Goal: Book appointment/travel/reservation

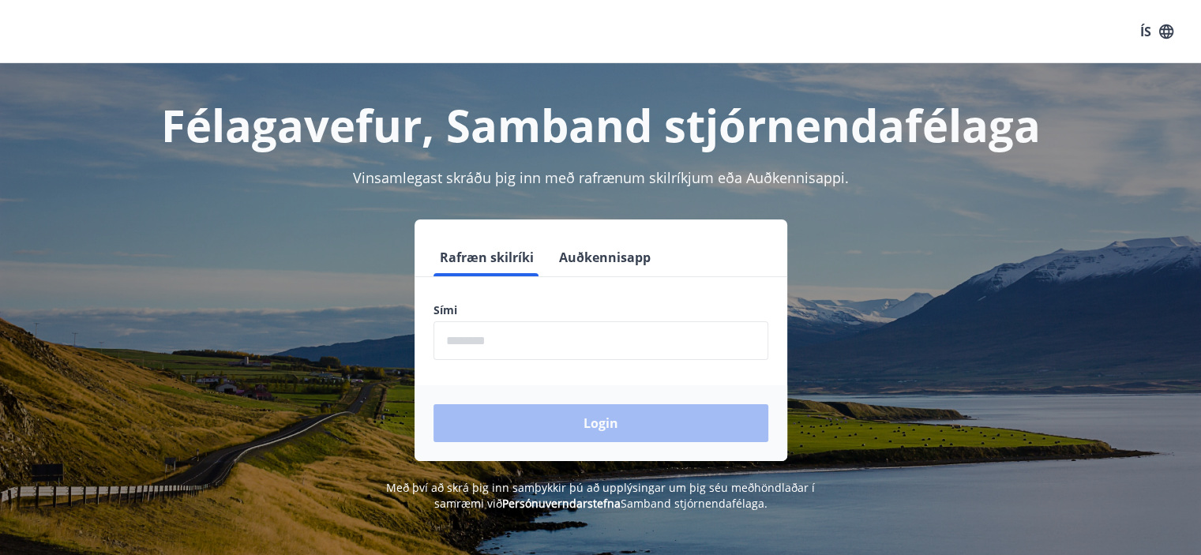
click at [503, 298] on form "Rafræn skilríki Auðkennisapp Sími ​ Login" at bounding box center [600, 349] width 373 height 223
drag, startPoint x: 489, startPoint y: 332, endPoint x: 498, endPoint y: 332, distance: 8.7
click at [489, 332] on input "phone" at bounding box center [600, 340] width 335 height 39
type input "********"
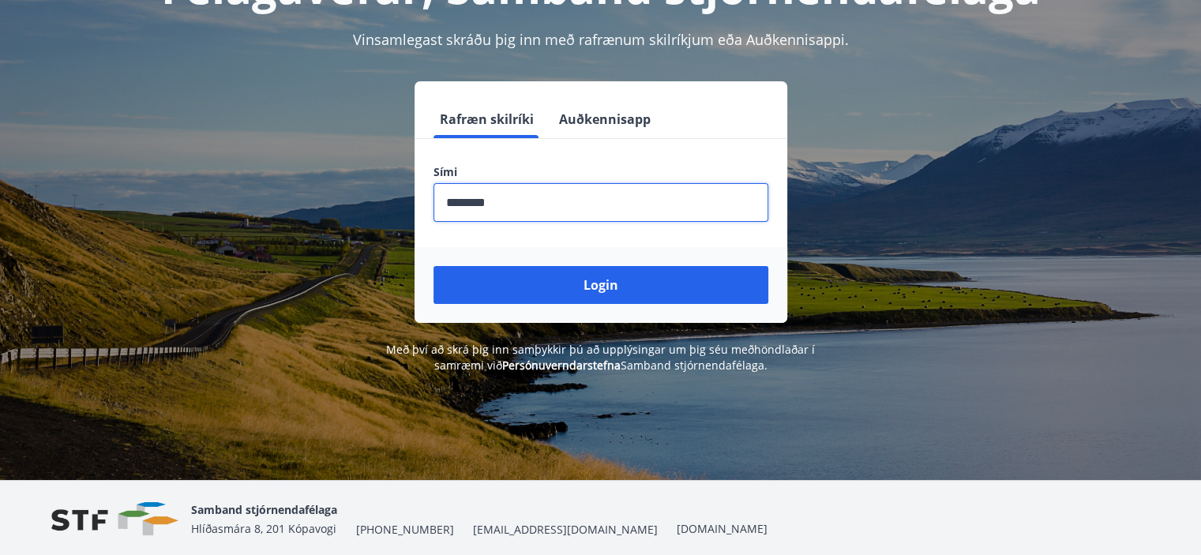
scroll to position [196, 0]
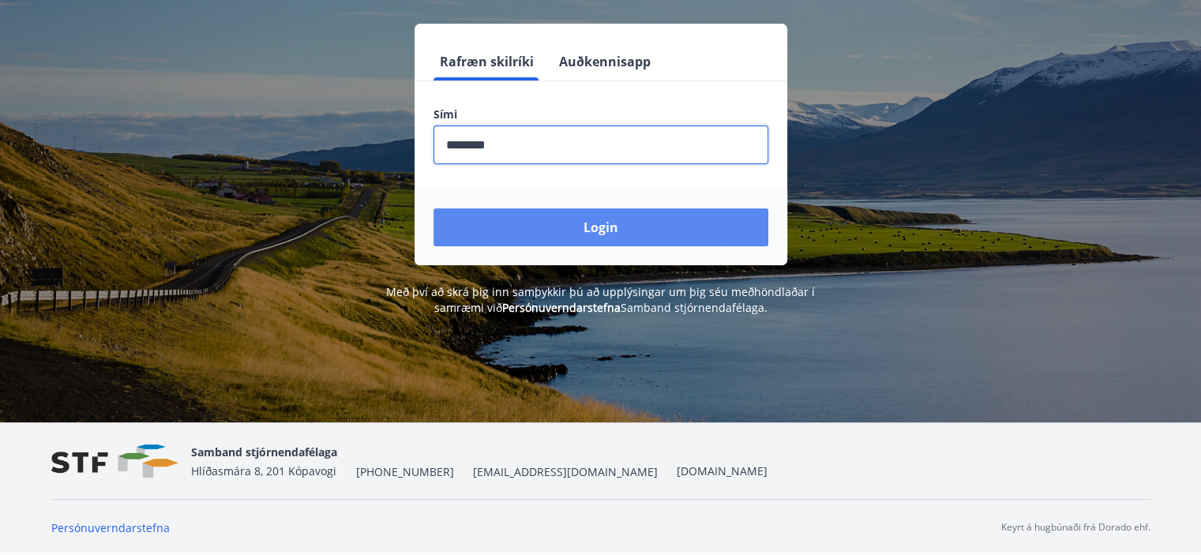
click at [580, 225] on button "Login" at bounding box center [600, 227] width 335 height 38
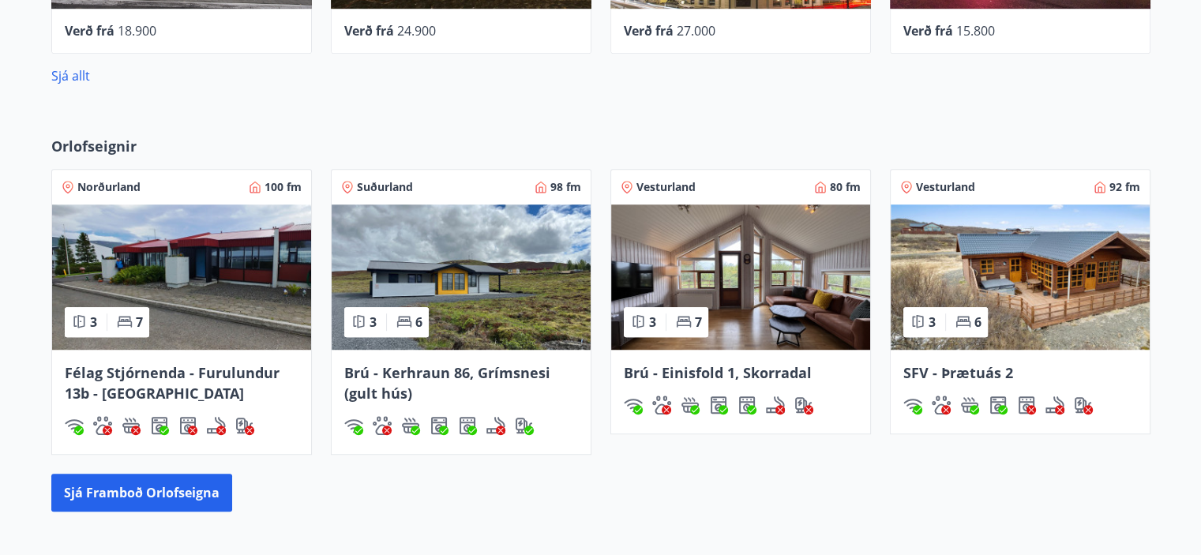
scroll to position [1026, 0]
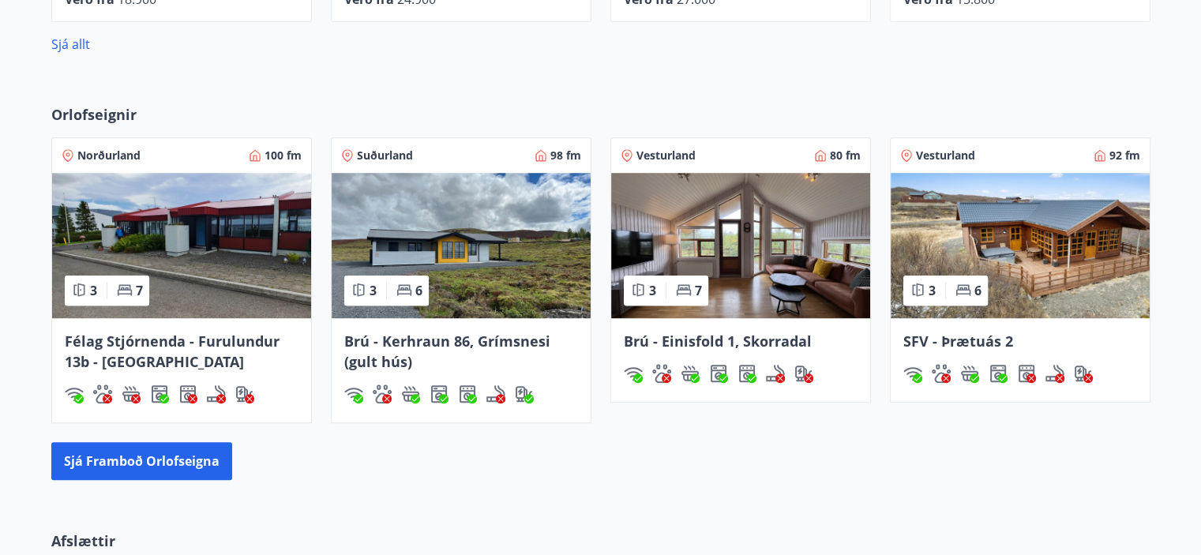
click at [197, 247] on img at bounding box center [181, 245] width 259 height 145
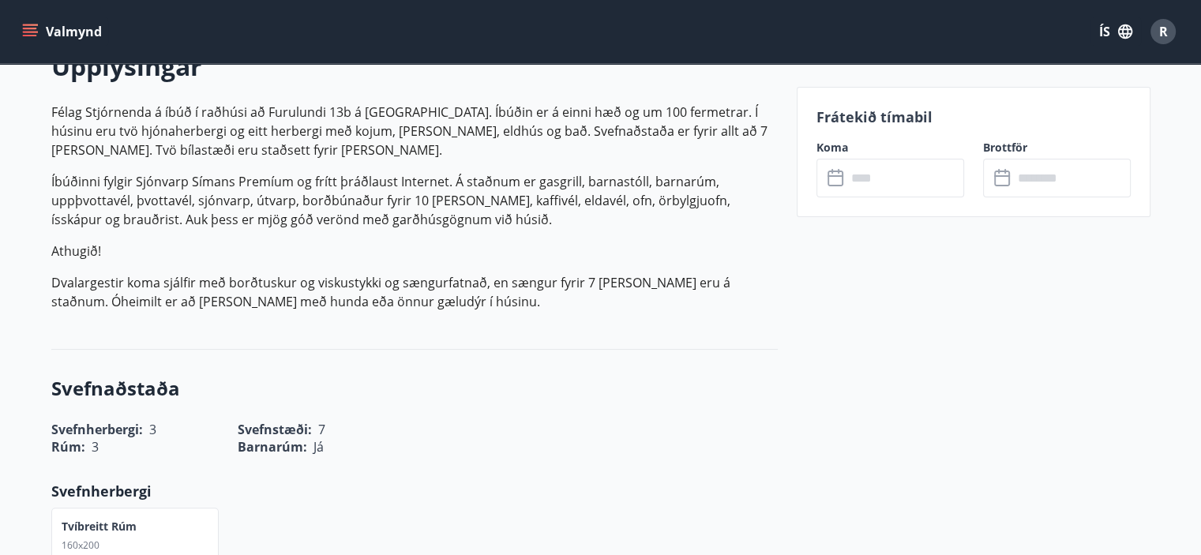
scroll to position [553, 0]
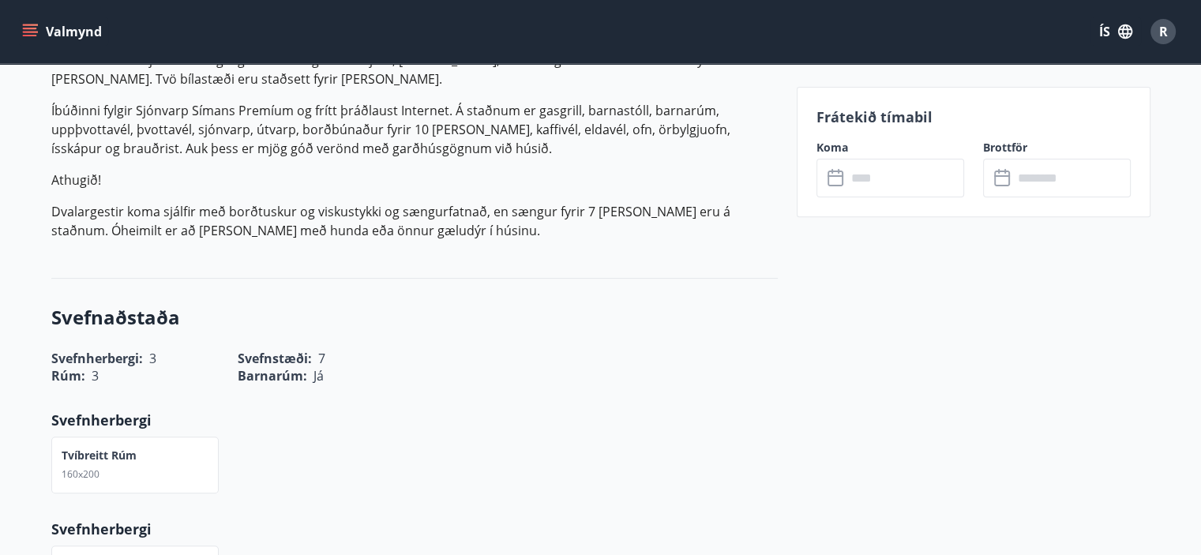
click at [877, 175] on input "text" at bounding box center [905, 178] width 118 height 39
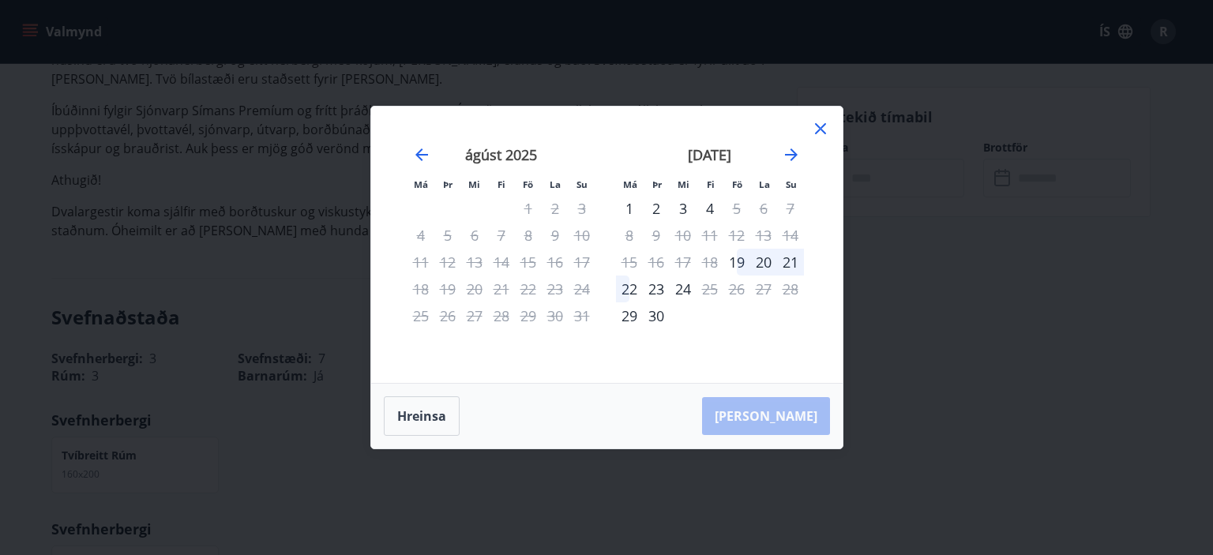
click at [815, 129] on icon at bounding box center [820, 128] width 19 height 19
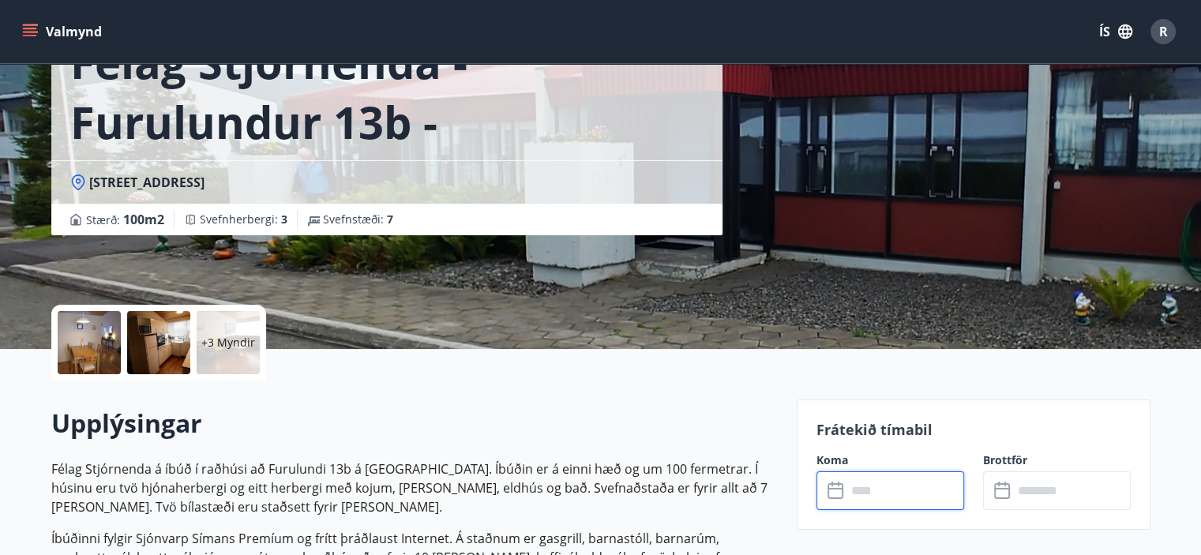
scroll to position [0, 0]
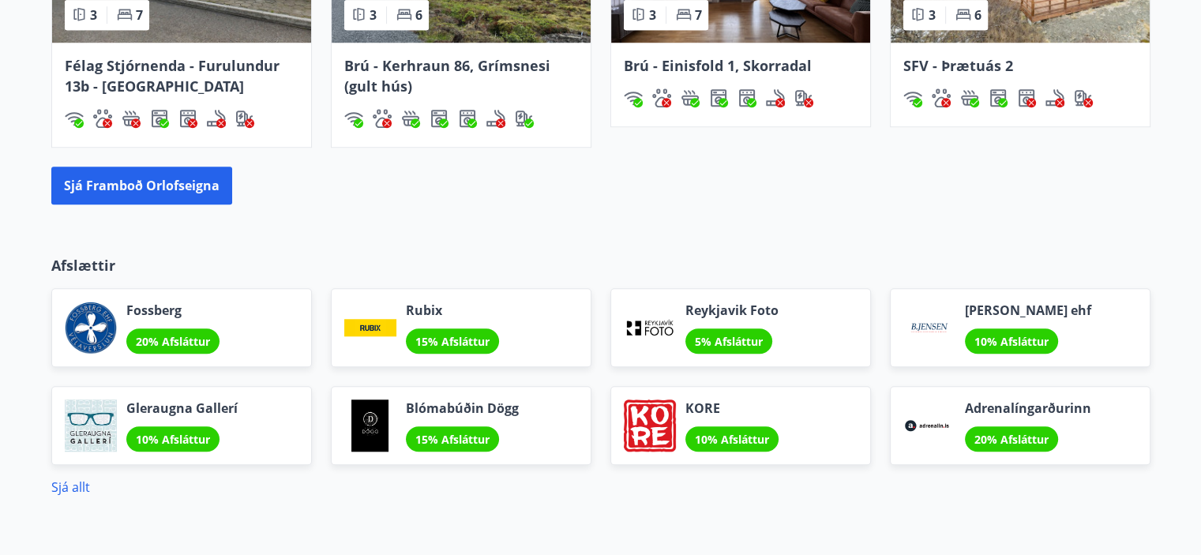
scroll to position [986, 0]
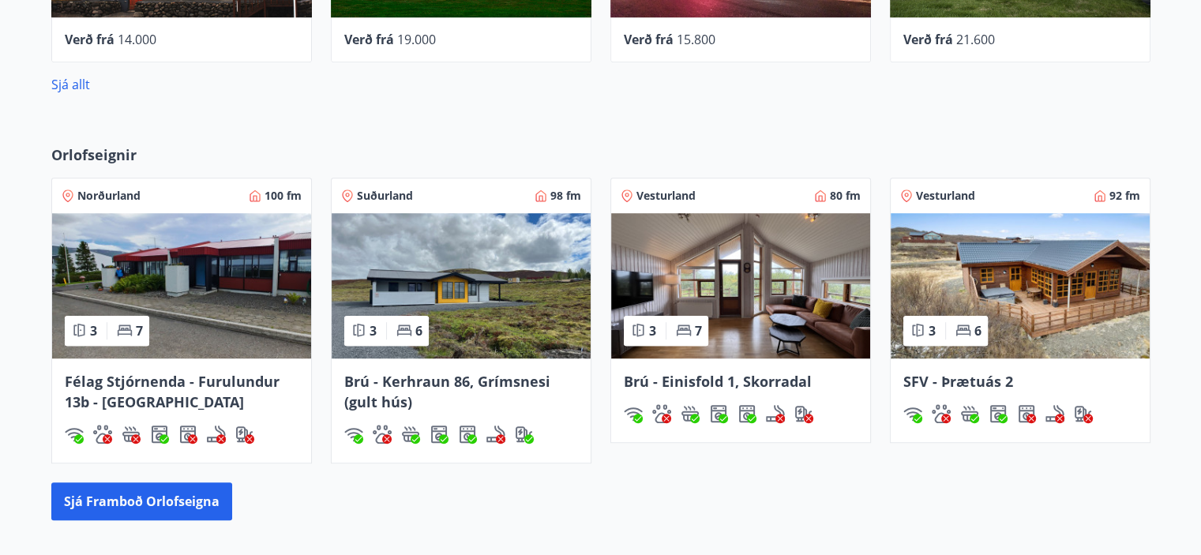
click at [417, 378] on span "Brú - Kerhraun 86, Grímsnesi (gult hús)" at bounding box center [447, 391] width 206 height 39
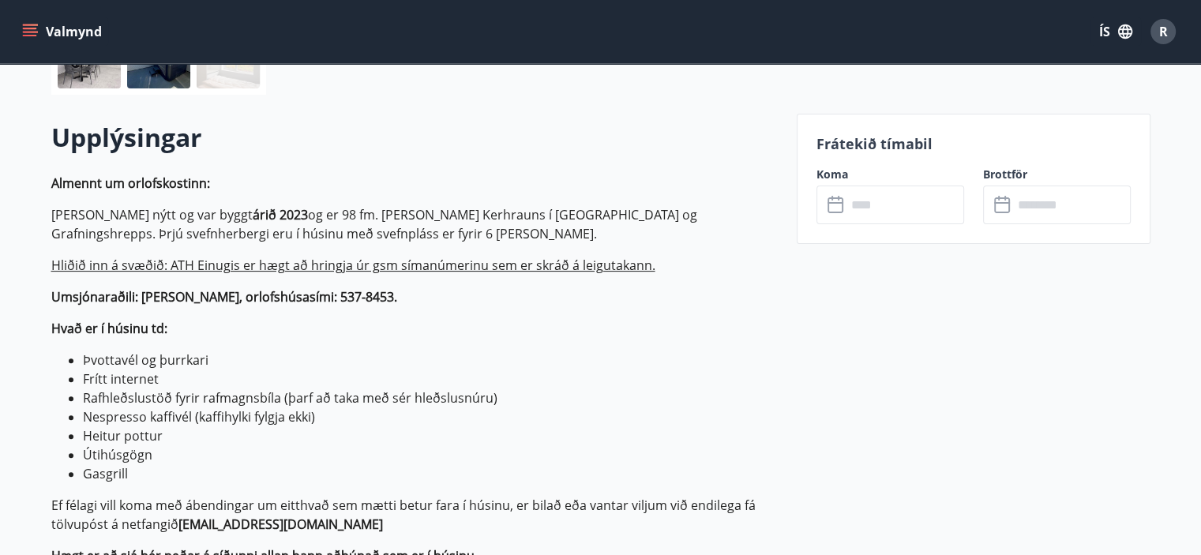
scroll to position [474, 0]
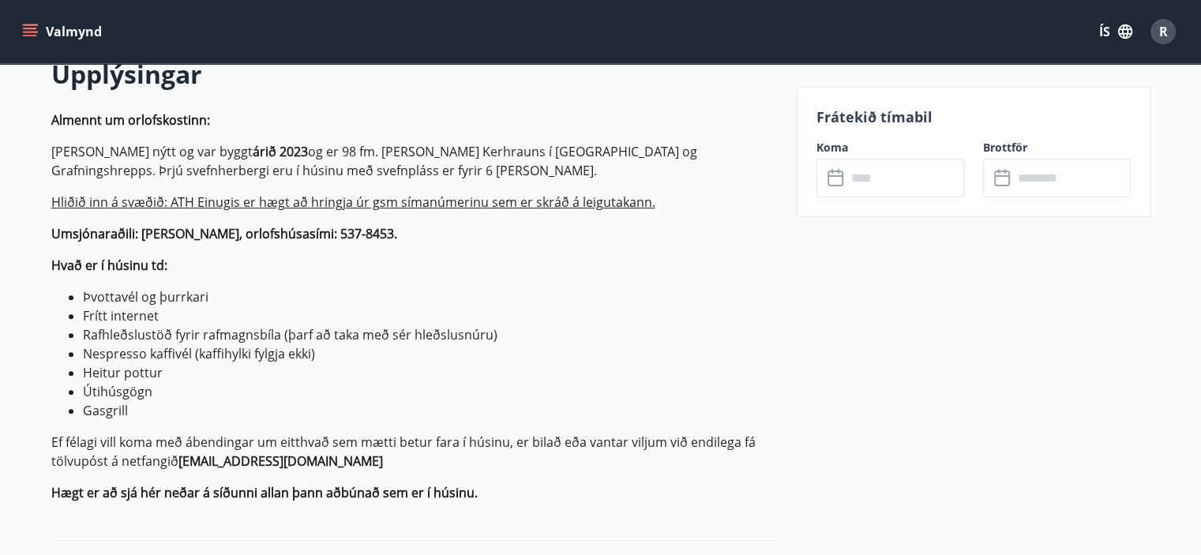
click at [843, 179] on icon at bounding box center [836, 178] width 19 height 19
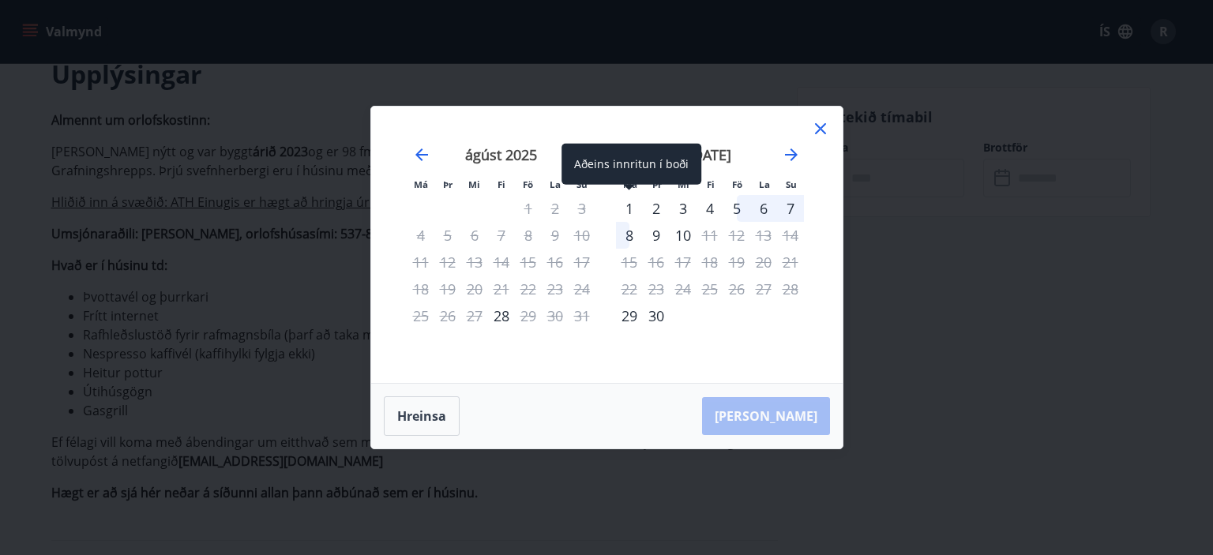
click at [623, 203] on div "1" at bounding box center [629, 208] width 27 height 27
click at [650, 204] on div "2" at bounding box center [656, 208] width 27 height 27
click at [818, 132] on icon at bounding box center [820, 128] width 19 height 19
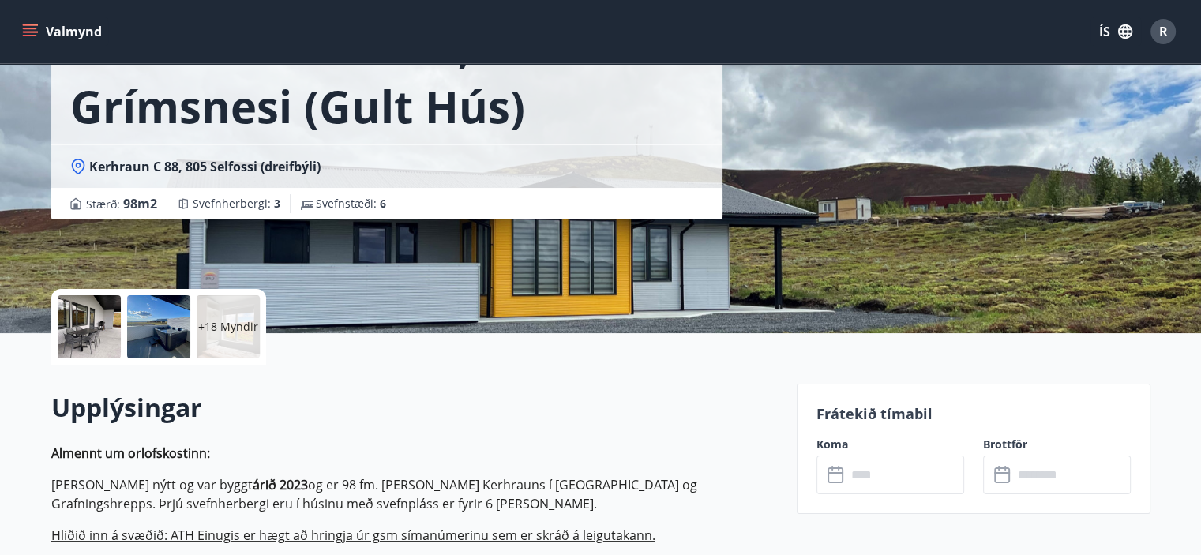
scroll to position [0, 0]
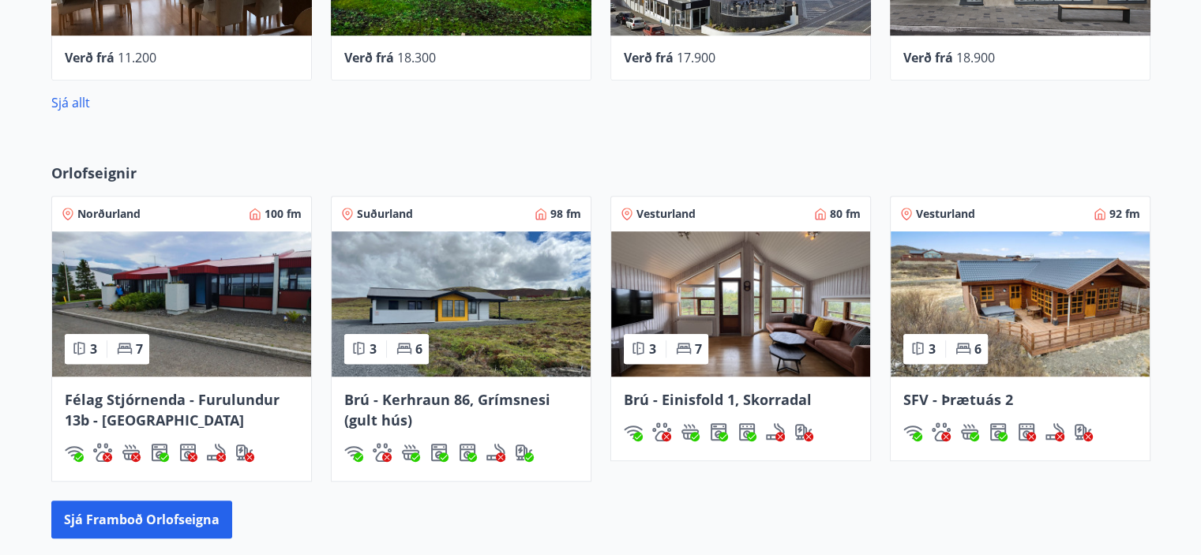
scroll to position [1025, 0]
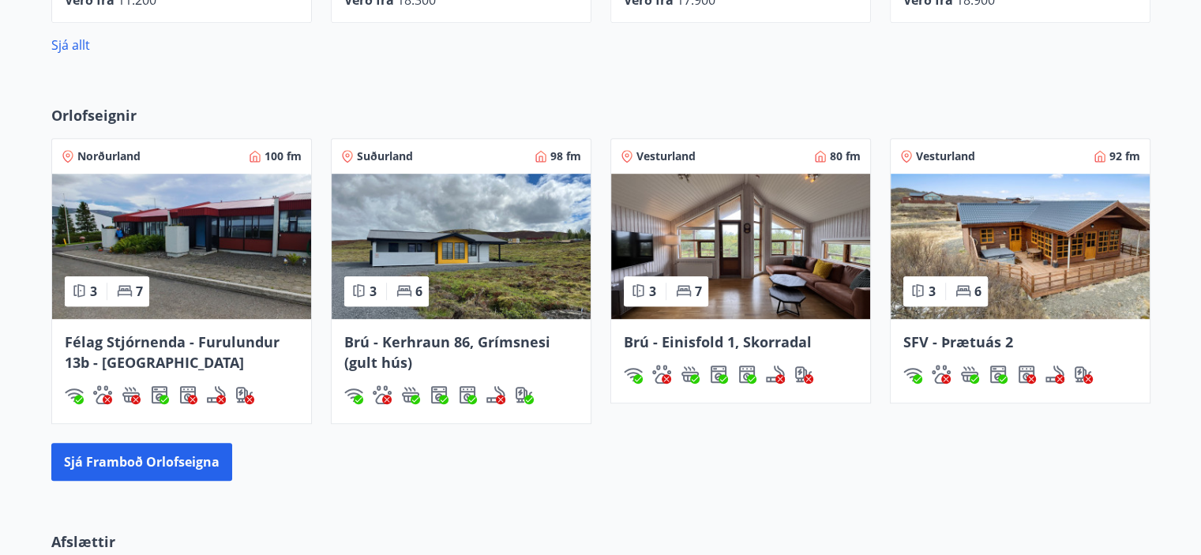
click at [1050, 236] on img at bounding box center [1019, 246] width 259 height 145
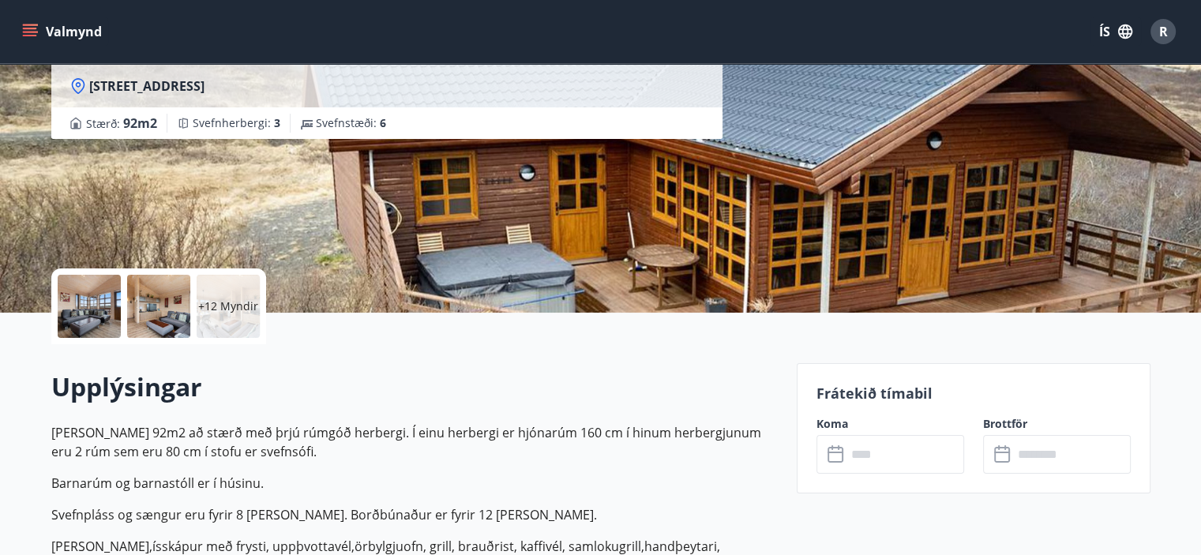
scroll to position [316, 0]
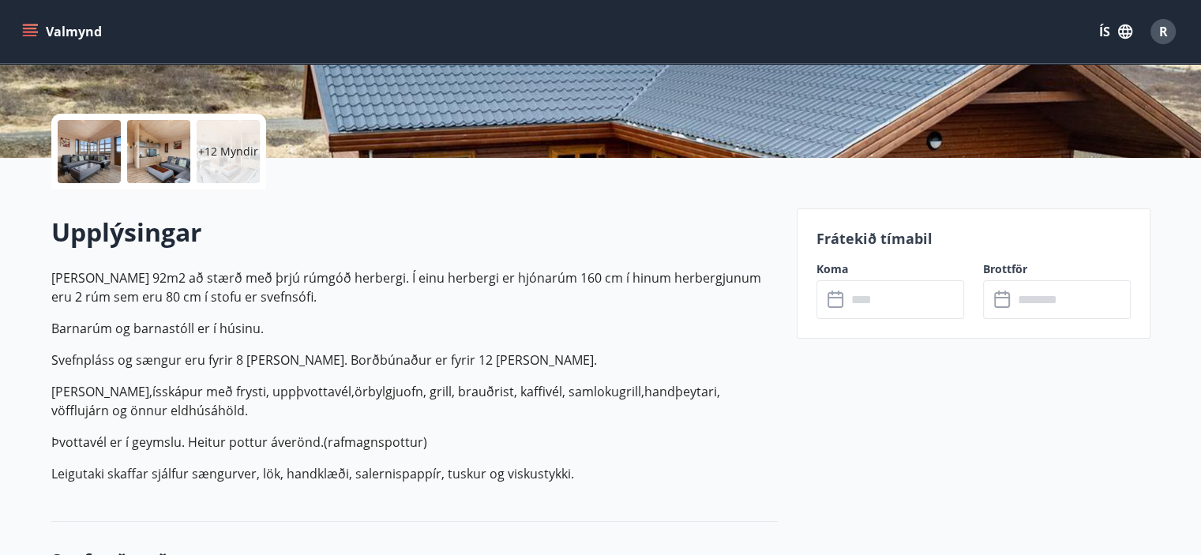
click at [834, 297] on icon at bounding box center [835, 298] width 16 height 2
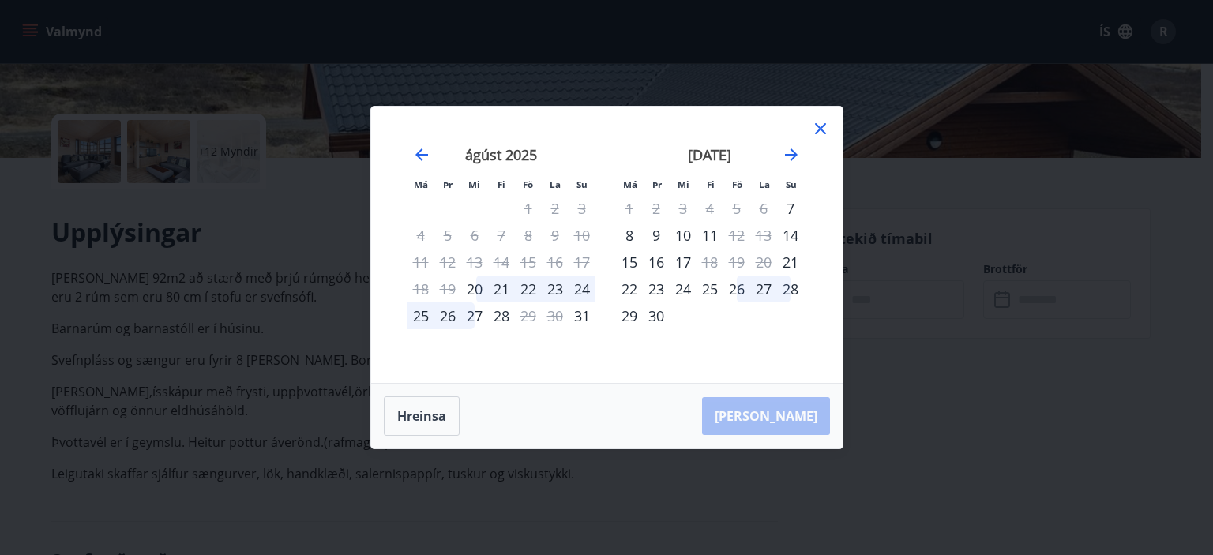
click at [502, 287] on div "21" at bounding box center [501, 289] width 27 height 27
click at [532, 287] on div "22" at bounding box center [528, 289] width 27 height 27
click at [564, 287] on div "23" at bounding box center [555, 289] width 27 height 27
click at [588, 290] on div "24" at bounding box center [581, 289] width 27 height 27
click at [442, 313] on div "26" at bounding box center [447, 315] width 27 height 27
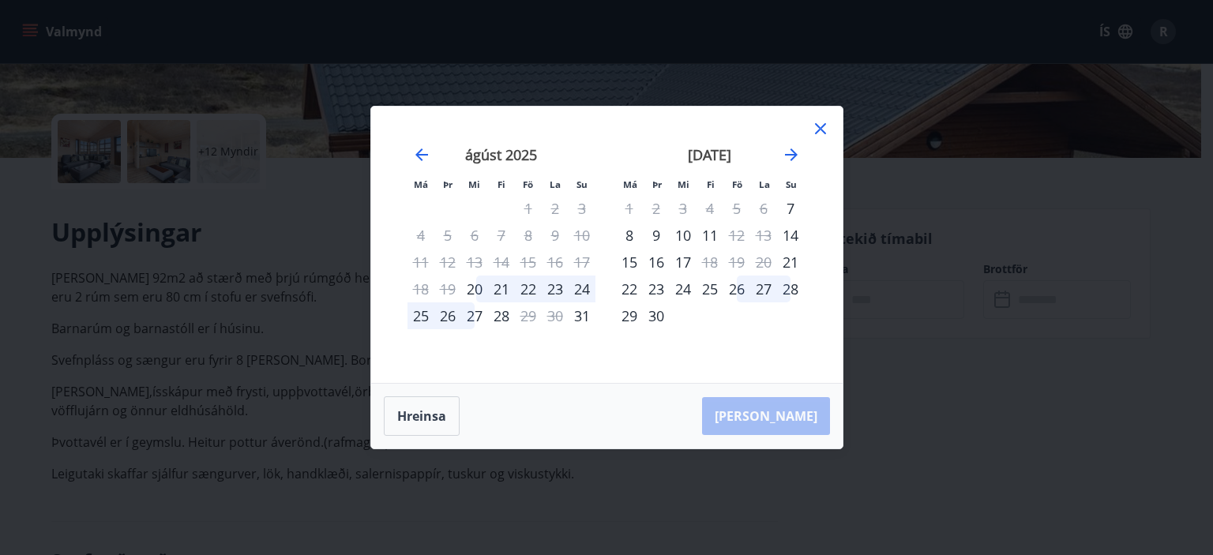
drag, startPoint x: 496, startPoint y: 287, endPoint x: 462, endPoint y: 332, distance: 57.0
click at [227, 289] on div "Má Þr Mi Fi Fö La Su Má Þr Mi Fi Fö La Su júlí 2025 1 2 3 4 5 6 7 8 9 10 11 12 …" at bounding box center [606, 277] width 1213 height 555
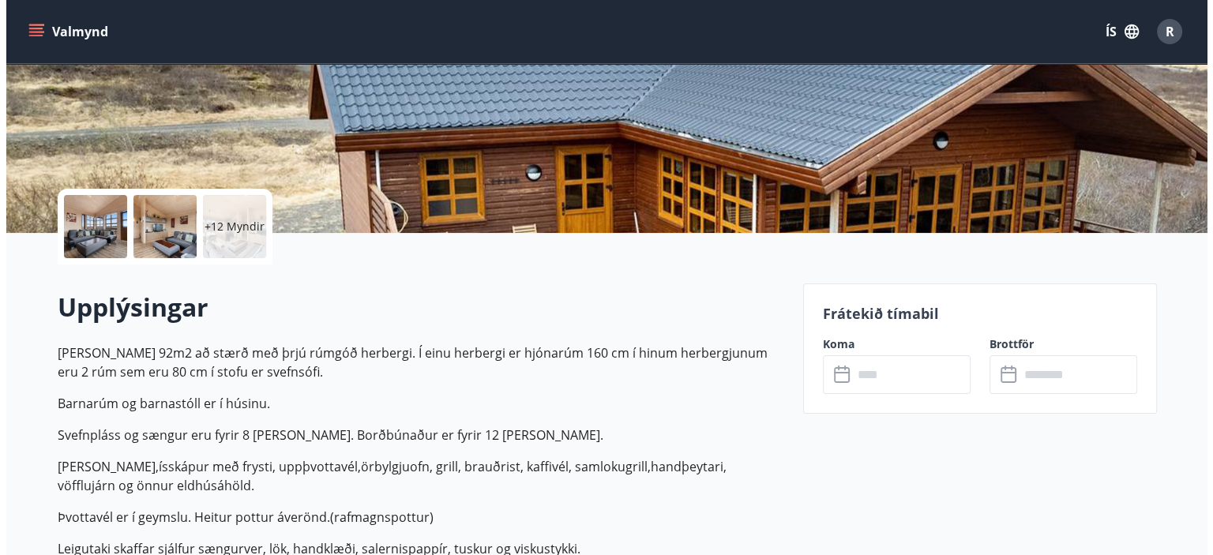
scroll to position [237, 0]
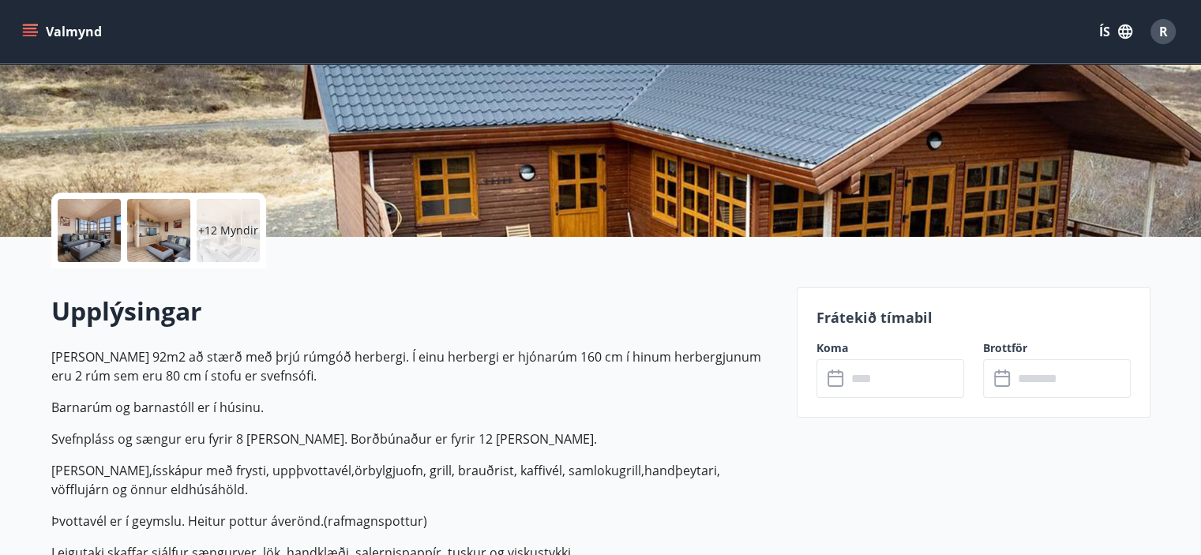
click at [88, 237] on div at bounding box center [89, 230] width 63 height 63
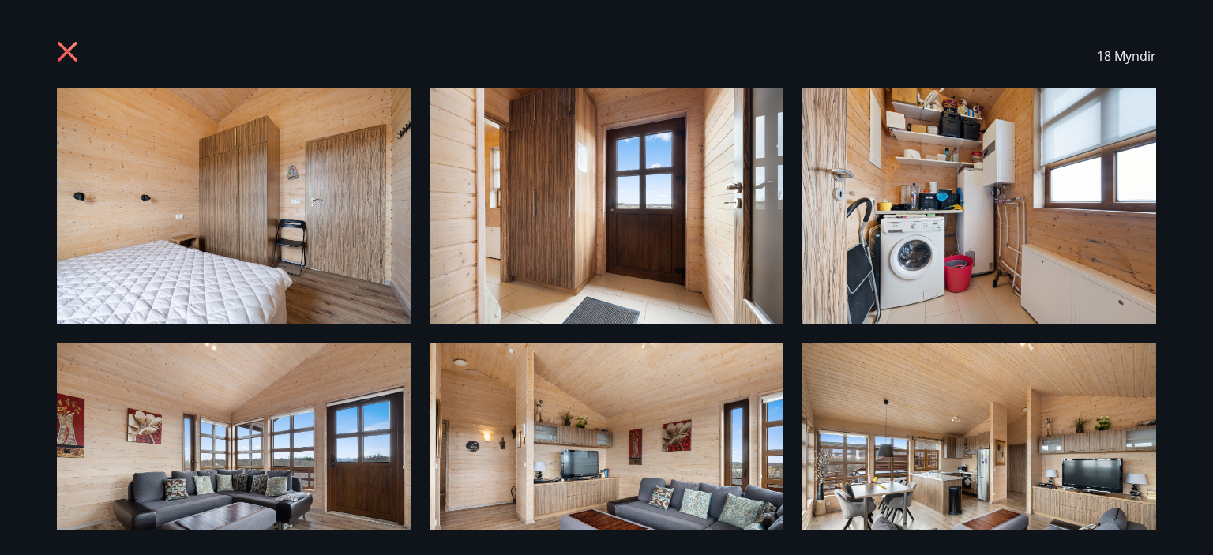
scroll to position [0, 0]
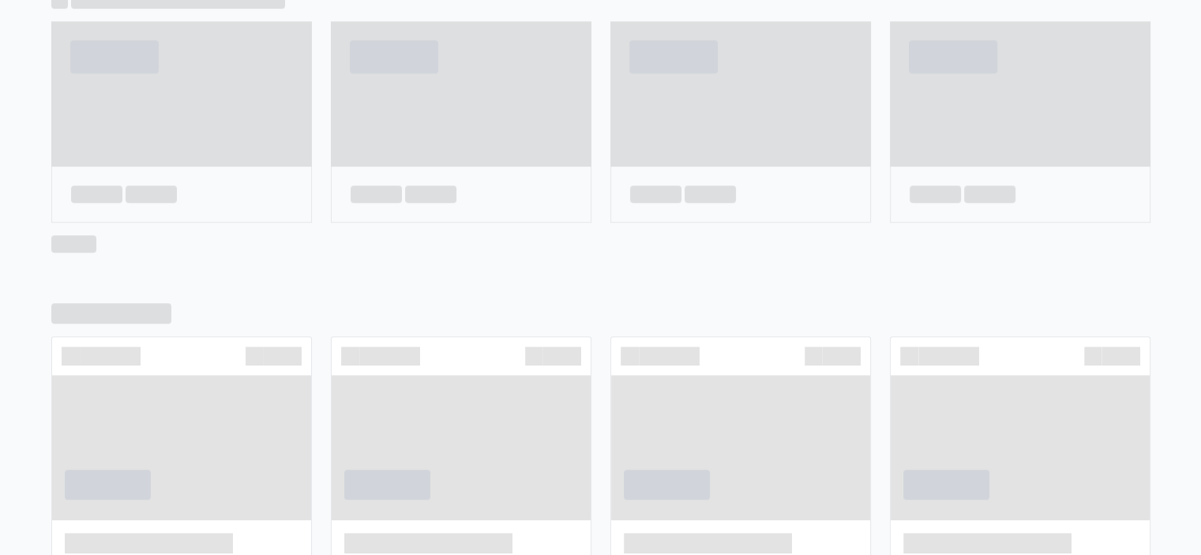
scroll to position [394, 0]
